Goal: Find specific page/section: Locate a particular part of the current website

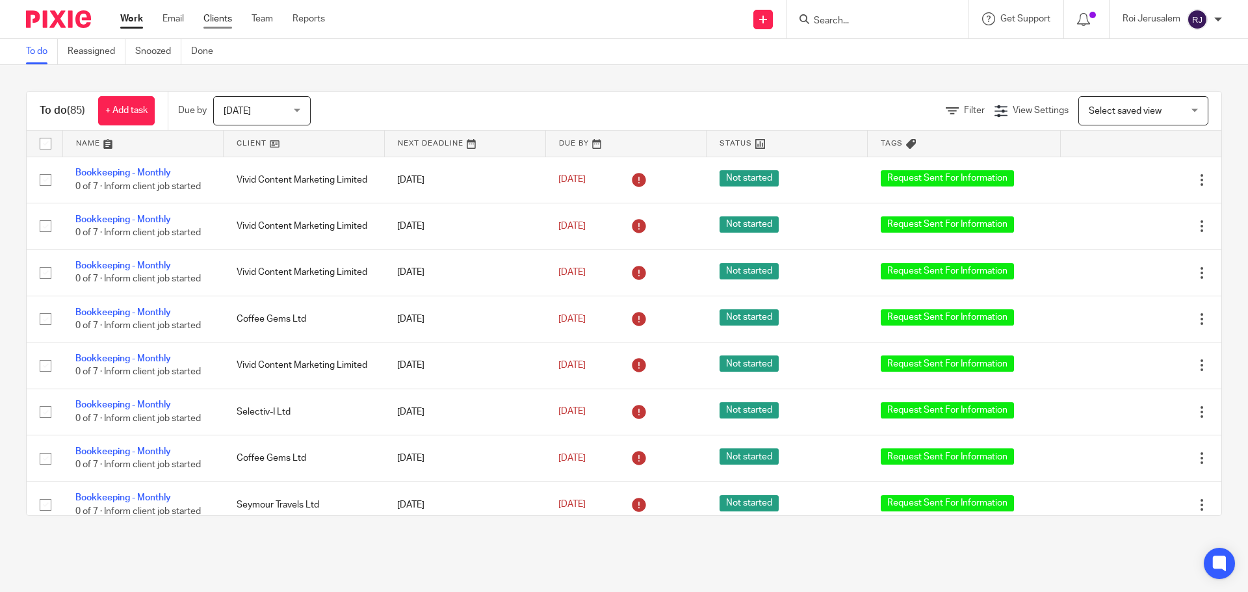
click at [220, 19] on link "Clients" at bounding box center [217, 18] width 29 height 13
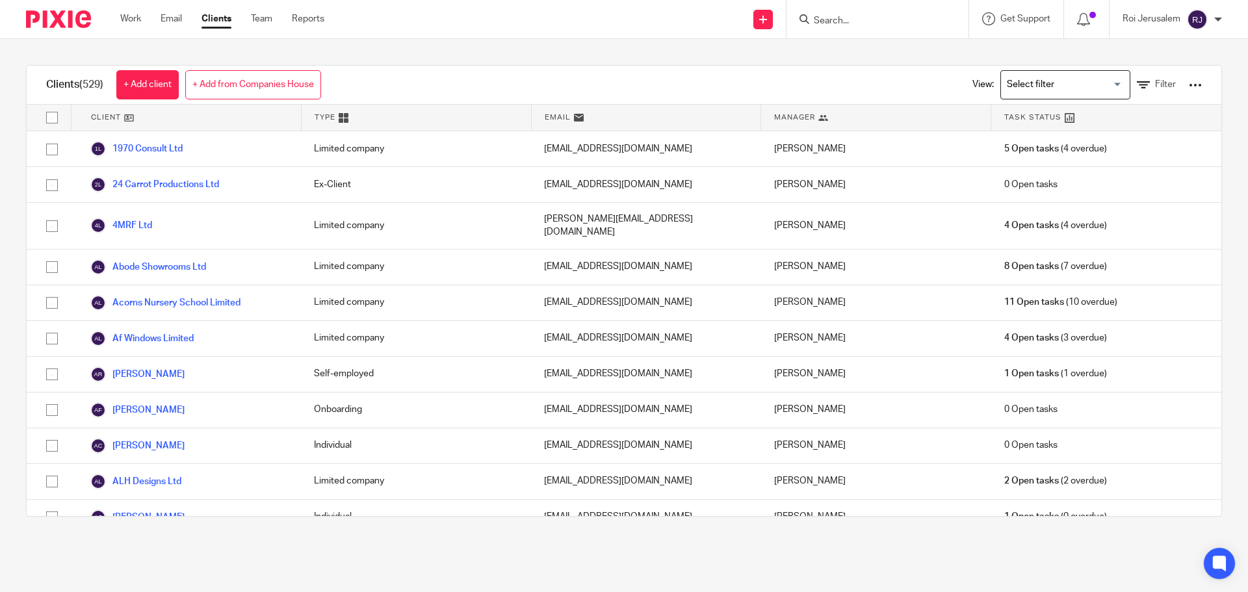
click at [851, 26] on input "Search" at bounding box center [871, 22] width 117 height 12
click at [855, 13] on form at bounding box center [882, 19] width 138 height 16
click at [840, 20] on input "Search" at bounding box center [871, 22] width 117 height 12
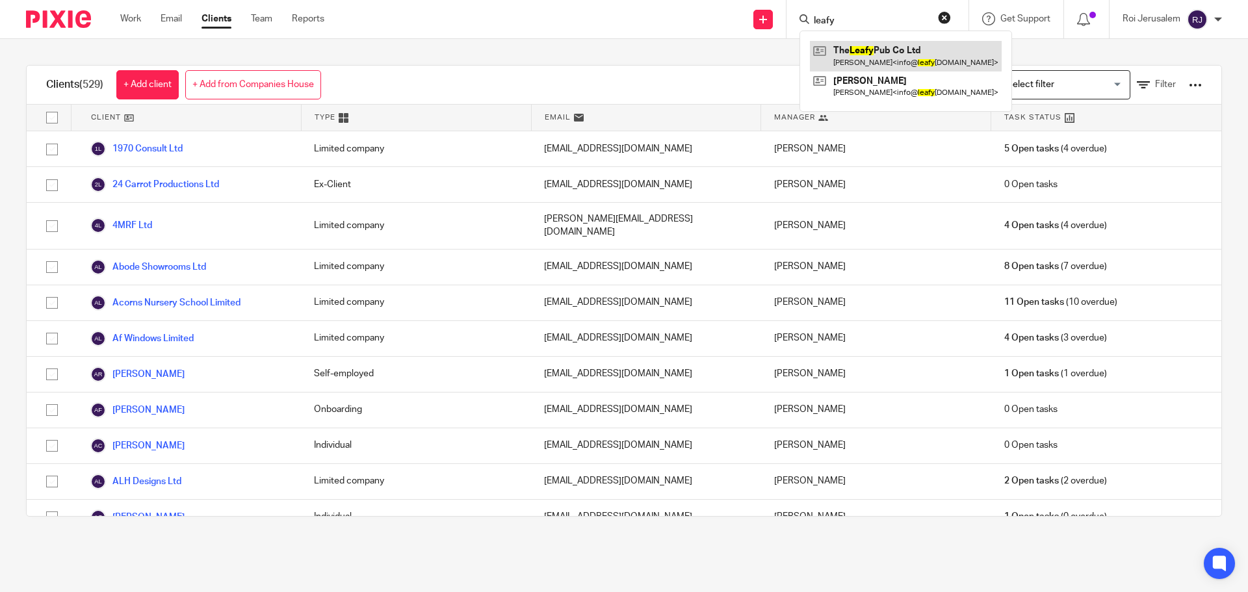
type input "leafy"
click at [844, 44] on link at bounding box center [906, 56] width 192 height 30
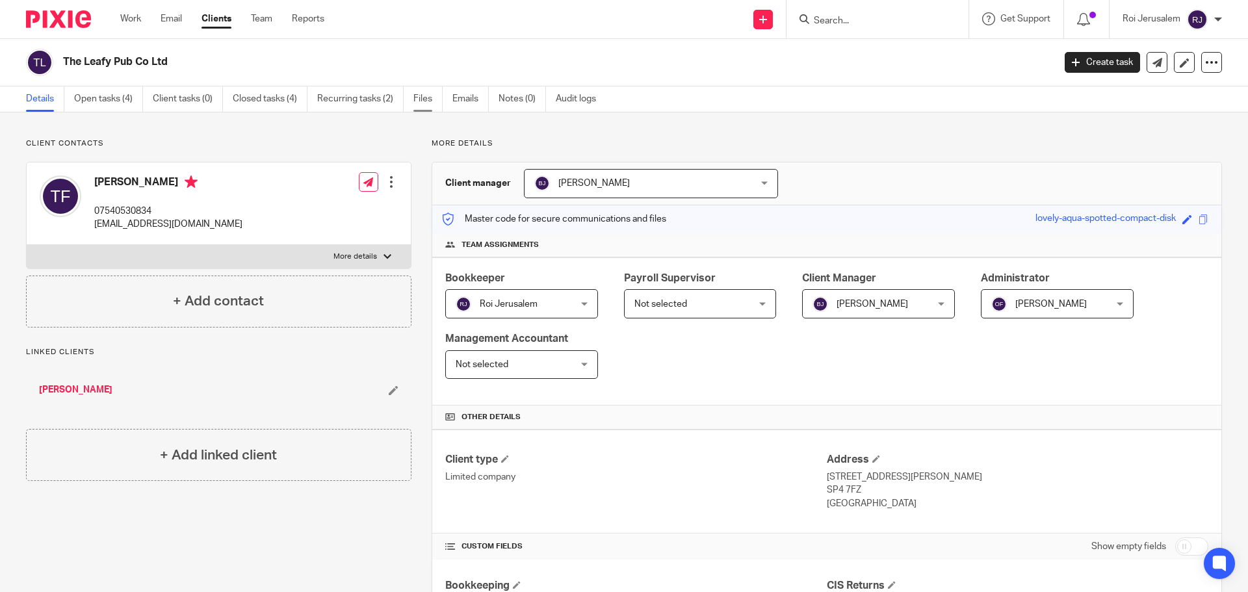
click at [420, 103] on link "Files" at bounding box center [427, 98] width 29 height 25
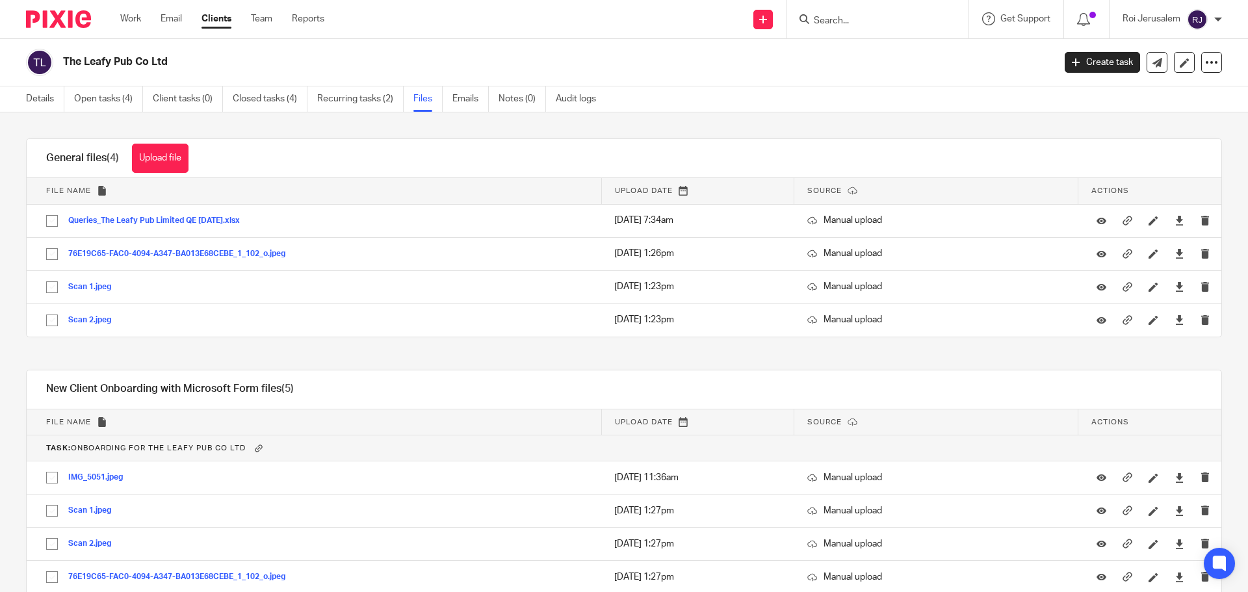
scroll to position [585, 0]
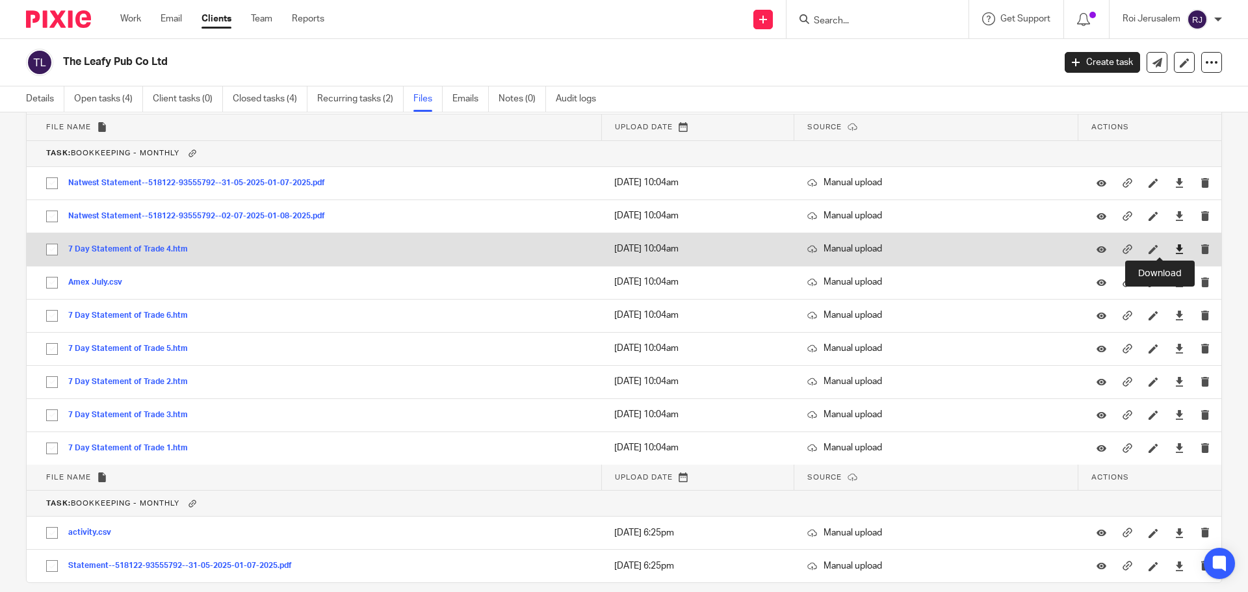
click at [1175, 249] on icon at bounding box center [1180, 249] width 10 height 10
